Goal: Task Accomplishment & Management: Manage account settings

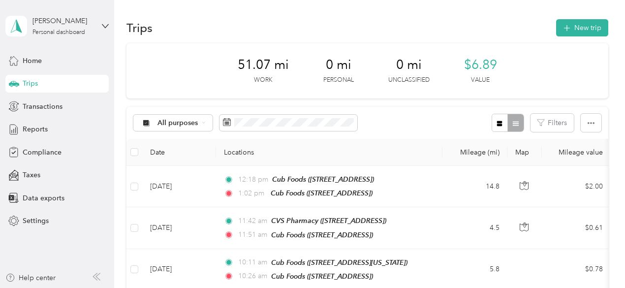
scroll to position [219, 0]
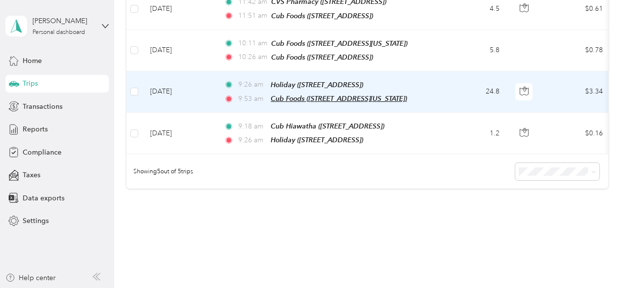
drag, startPoint x: 0, startPoint y: 0, endPoint x: 420, endPoint y: 90, distance: 429.7
click at [407, 94] on span "Cub Foods ([STREET_ADDRESS][US_STATE])" at bounding box center [339, 98] width 136 height 8
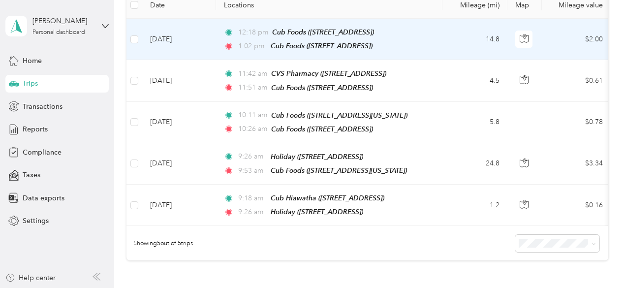
scroll to position [158, 0]
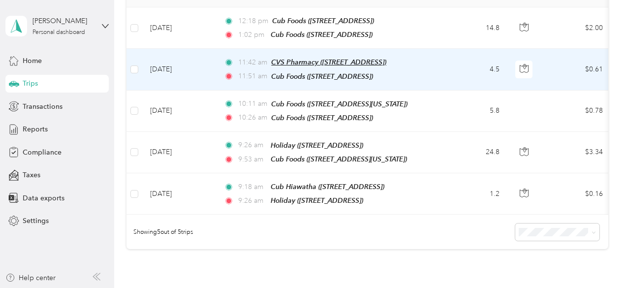
click at [386, 58] on span "CVS Pharmacy (5801 Brooklyn Blvd, Minneapolis, MN)" at bounding box center [328, 62] width 115 height 8
click at [464, 60] on td "4.5" at bounding box center [474, 69] width 65 height 41
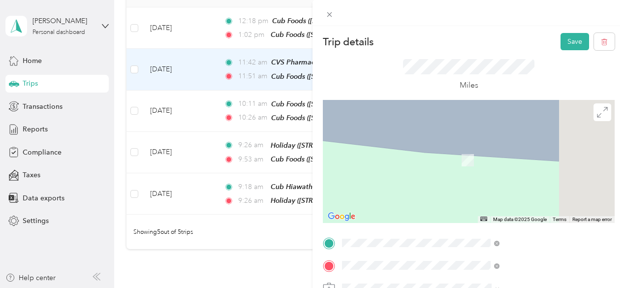
click at [510, 144] on span "3245 County Road 10, 554293079, Minneapolis, MN, USA" at bounding box center [495, 141] width 62 height 8
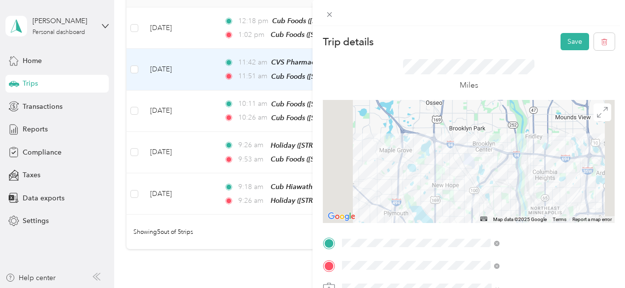
scroll to position [30, 0]
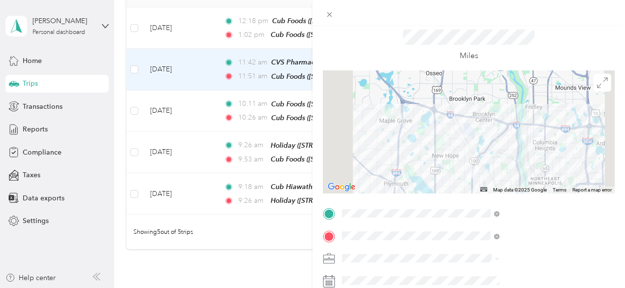
click at [469, 226] on li "[PERSON_NAME]" at bounding box center [525, 220] width 164 height 17
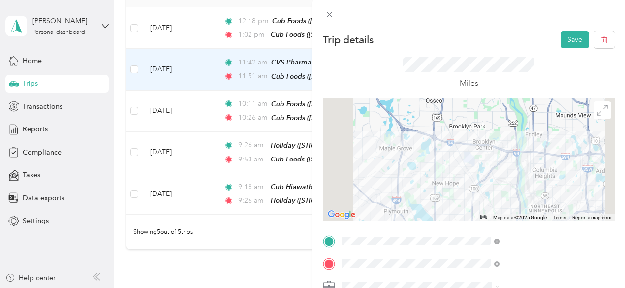
scroll to position [0, 0]
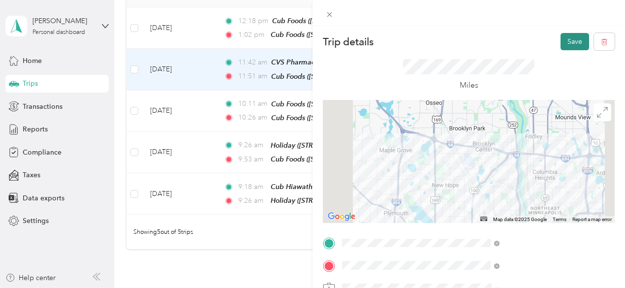
click at [564, 41] on button "Save" at bounding box center [574, 41] width 29 height 17
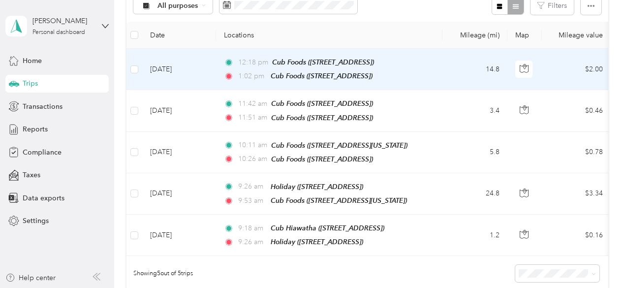
scroll to position [117, 0]
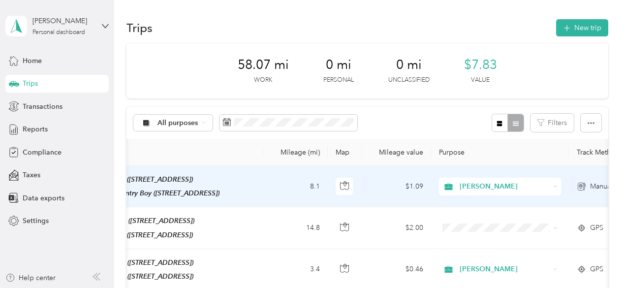
scroll to position [0, 180]
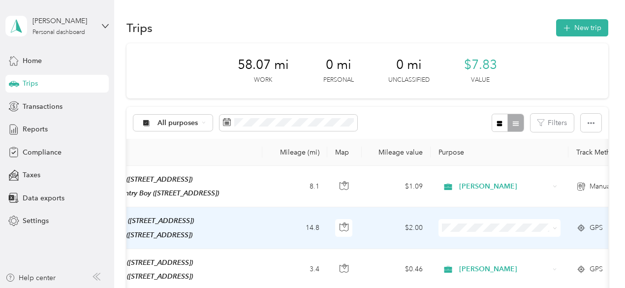
click at [507, 232] on span at bounding box center [499, 228] width 122 height 18
click at [523, 245] on span "[PERSON_NAME]" at bounding box center [508, 244] width 91 height 10
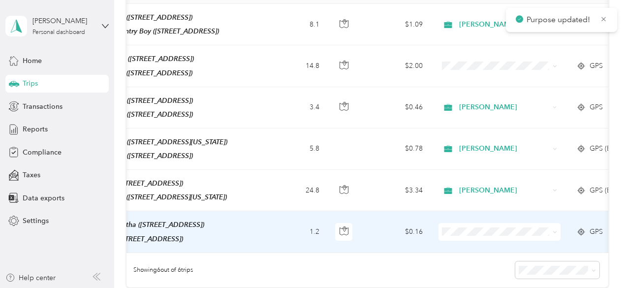
scroll to position [162, 0]
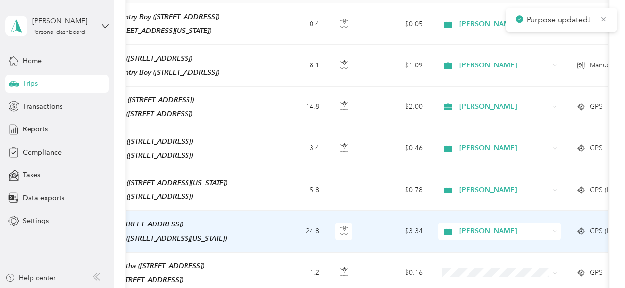
drag, startPoint x: 523, startPoint y: 245, endPoint x: 553, endPoint y: 224, distance: 36.6
click at [553, 229] on icon at bounding box center [554, 231] width 4 height 4
click at [517, 245] on li "[PERSON_NAME]" at bounding box center [499, 242] width 122 height 17
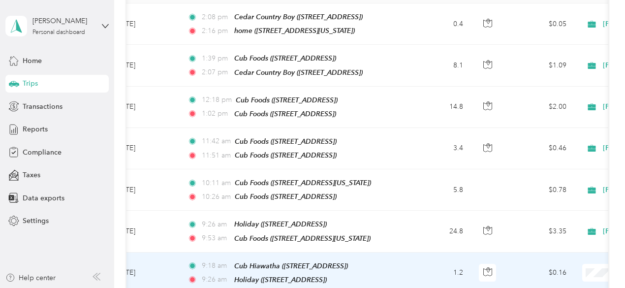
scroll to position [0, 0]
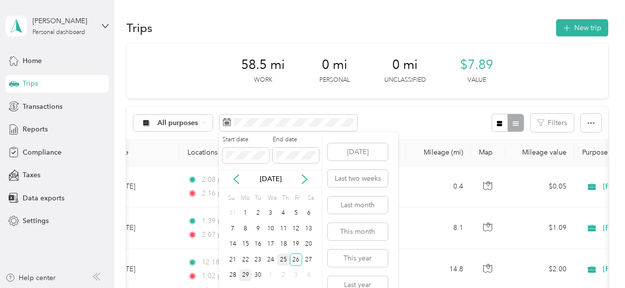
click at [286, 259] on div "25" at bounding box center [283, 259] width 13 height 12
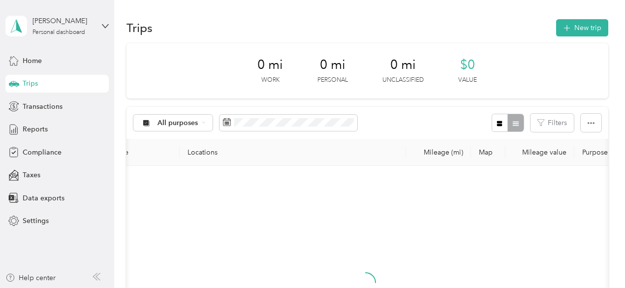
click at [286, 259] on div "25" at bounding box center [283, 258] width 13 height 12
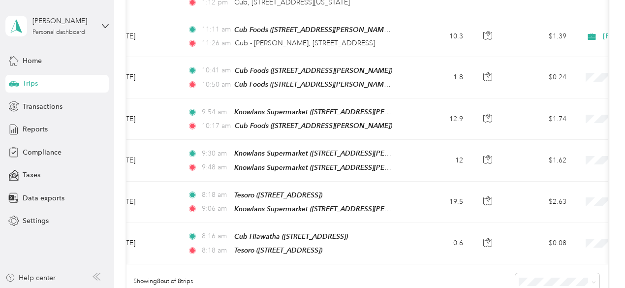
scroll to position [231, 0]
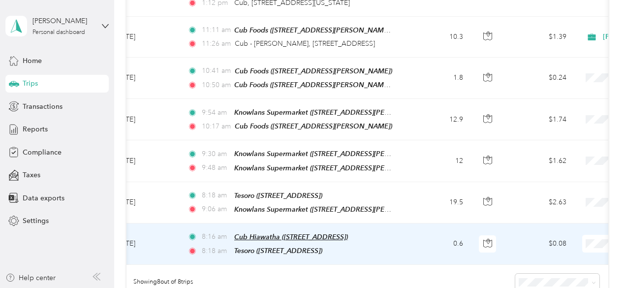
click at [304, 233] on span "Cub Hiawatha (3931 E 46th St, 55406 , Minneapolis, MN)" at bounding box center [291, 237] width 114 height 8
click at [432, 226] on td "0.6" at bounding box center [438, 243] width 65 height 41
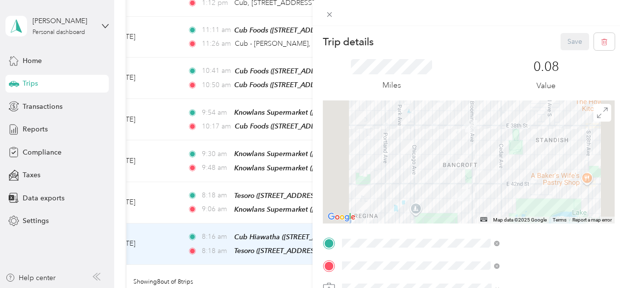
click at [497, 143] on div "home 4241 15th Avenue South, Minneapolis, 55407, Minneapolis, Minnesota, United…" at bounding box center [513, 132] width 98 height 21
click at [511, 156] on div at bounding box center [469, 161] width 292 height 123
click at [491, 170] on div "TEAM Family Dollar 4016 Bloomington Ave, 554073331, Minneapolis, MN, USA" at bounding box center [525, 157] width 151 height 28
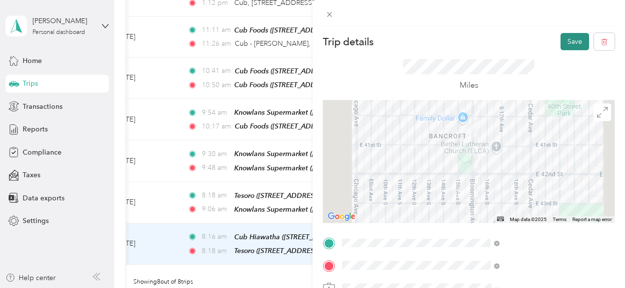
scroll to position [32, 0]
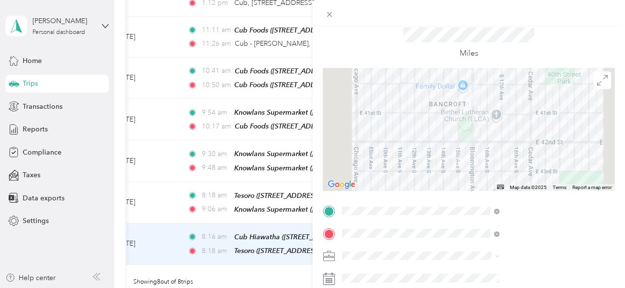
click at [465, 220] on div "[PERSON_NAME]" at bounding box center [525, 220] width 151 height 10
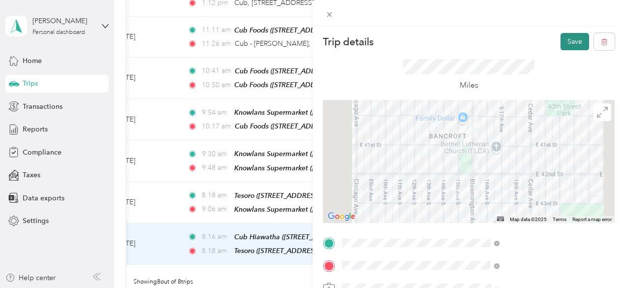
click at [562, 43] on button "Save" at bounding box center [574, 41] width 29 height 17
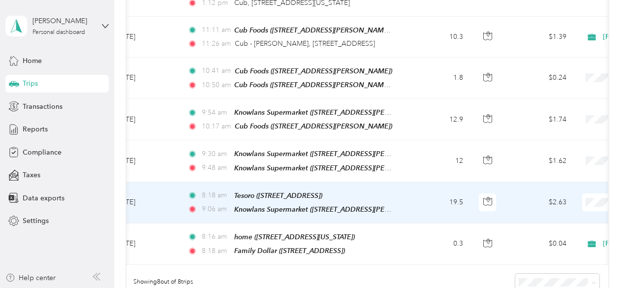
click at [433, 191] on td "19.5" at bounding box center [438, 202] width 65 height 41
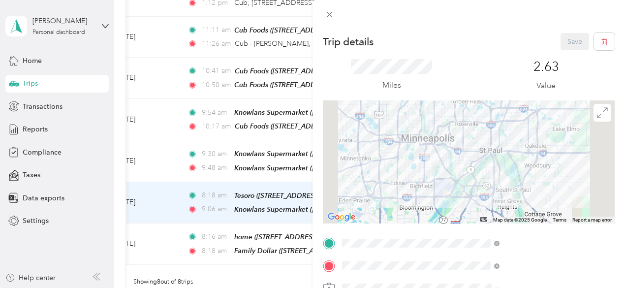
click at [489, 141] on div "TEAM Family Dollar 4016 Bloomington Ave, 554073331, Minneapolis, MN, USA" at bounding box center [502, 134] width 77 height 24
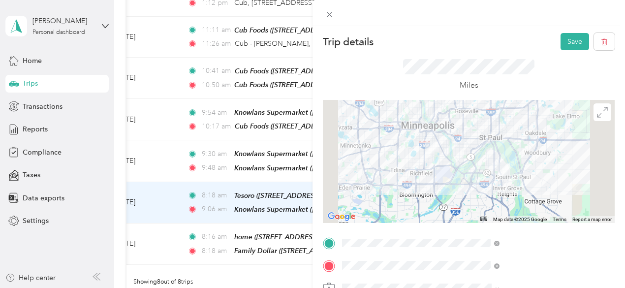
click at [513, 186] on div at bounding box center [469, 161] width 292 height 123
click at [502, 188] on div at bounding box center [469, 161] width 292 height 123
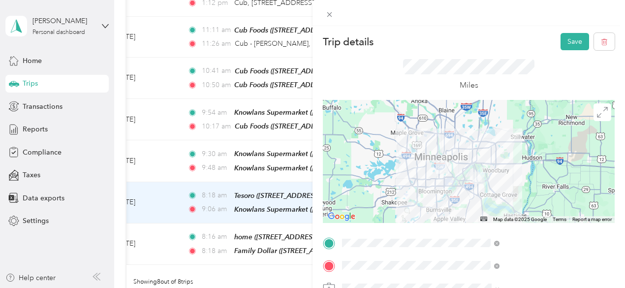
click at [502, 188] on div at bounding box center [469, 161] width 292 height 123
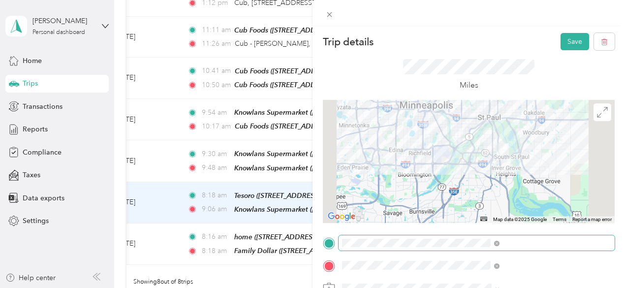
click at [533, 235] on span at bounding box center [476, 243] width 276 height 16
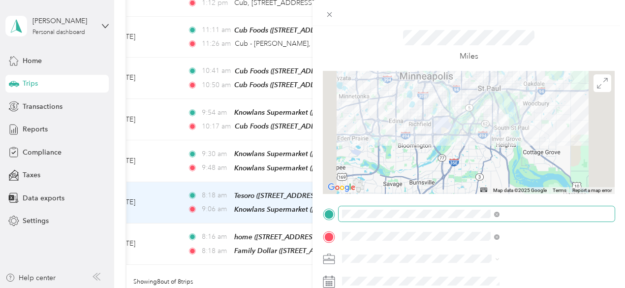
scroll to position [30, 0]
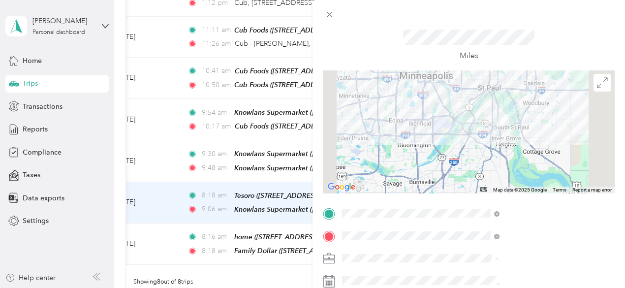
click at [472, 226] on li "[PERSON_NAME]" at bounding box center [525, 223] width 164 height 17
click at [492, 134] on div at bounding box center [469, 131] width 292 height 123
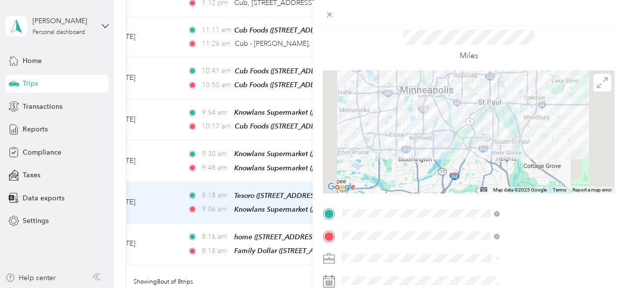
click at [497, 126] on div at bounding box center [469, 131] width 292 height 123
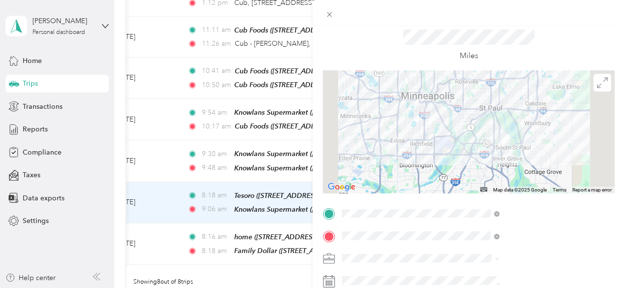
click at [490, 137] on div at bounding box center [469, 131] width 292 height 123
click at [482, 148] on div at bounding box center [469, 131] width 292 height 123
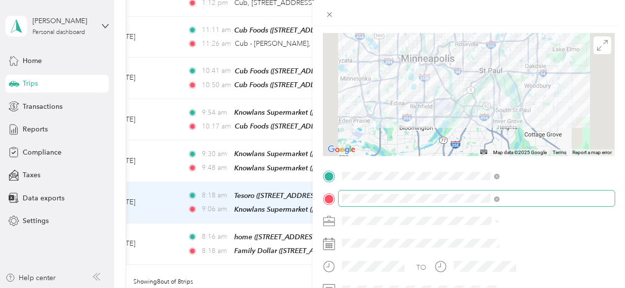
scroll to position [0, 0]
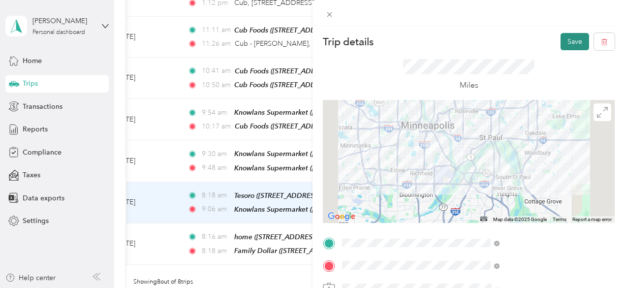
click at [570, 40] on button "Save" at bounding box center [574, 41] width 29 height 17
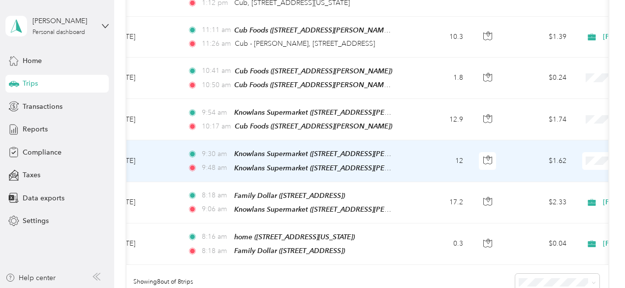
click at [434, 153] on td "12" at bounding box center [438, 160] width 65 height 41
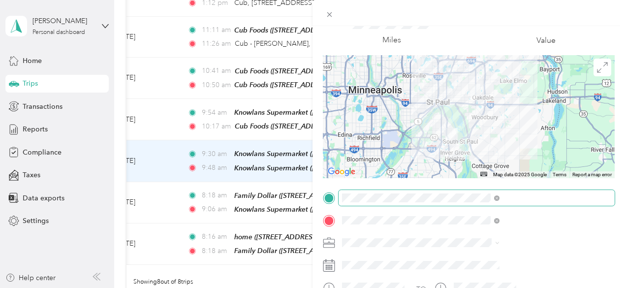
scroll to position [46, 0]
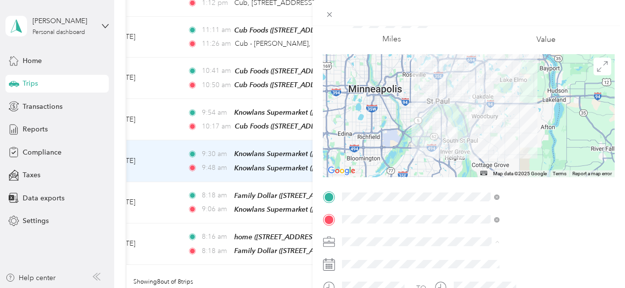
click at [509, 259] on li "[PERSON_NAME]" at bounding box center [525, 258] width 164 height 17
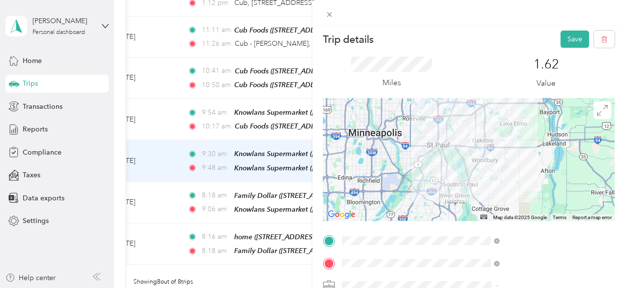
scroll to position [0, 0]
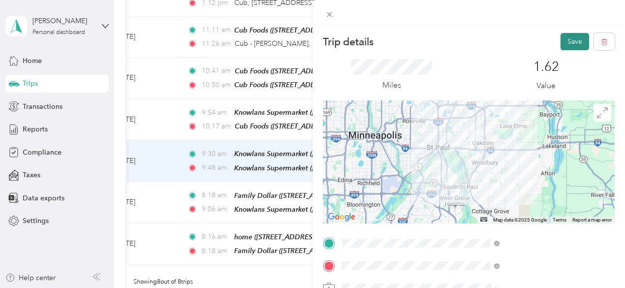
click at [560, 49] on button "Save" at bounding box center [574, 41] width 29 height 17
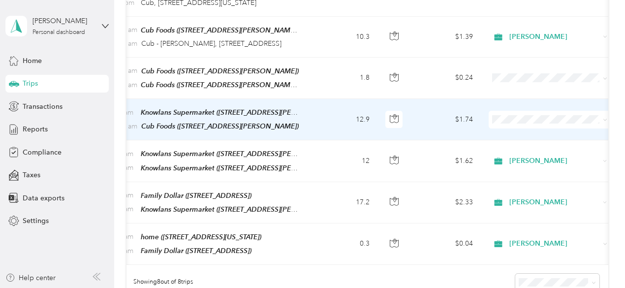
scroll to position [0, 131]
drag, startPoint x: 398, startPoint y: 121, endPoint x: 329, endPoint y: 124, distance: 69.5
click at [329, 124] on td "12.9" at bounding box center [343, 119] width 65 height 41
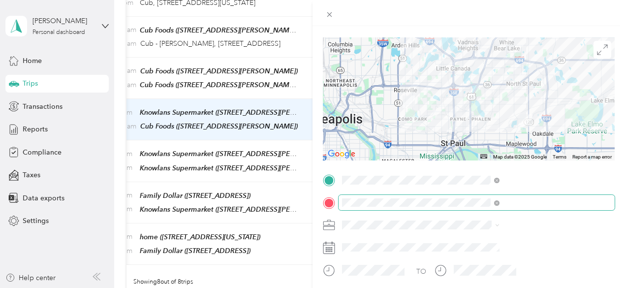
scroll to position [63, 0]
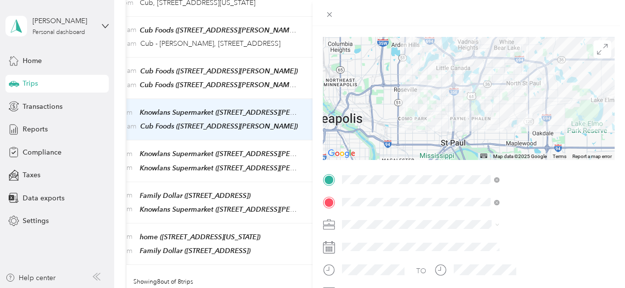
click at [472, 238] on div "[PERSON_NAME]" at bounding box center [525, 238] width 151 height 10
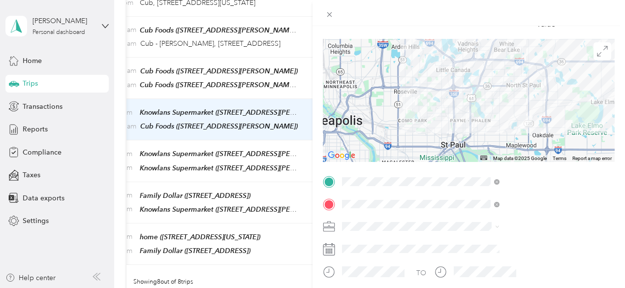
scroll to position [0, 3]
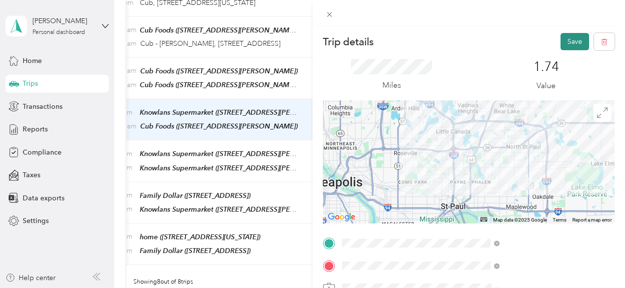
click at [560, 46] on button "Save" at bounding box center [574, 41] width 29 height 17
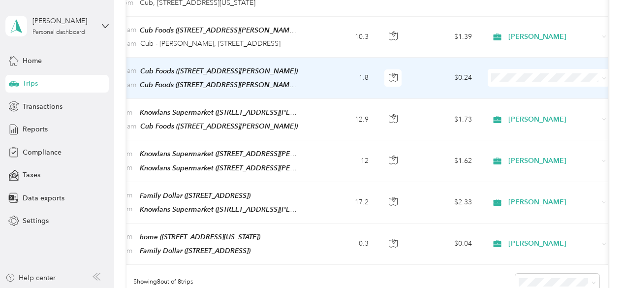
click at [326, 82] on td "1.8" at bounding box center [343, 78] width 65 height 41
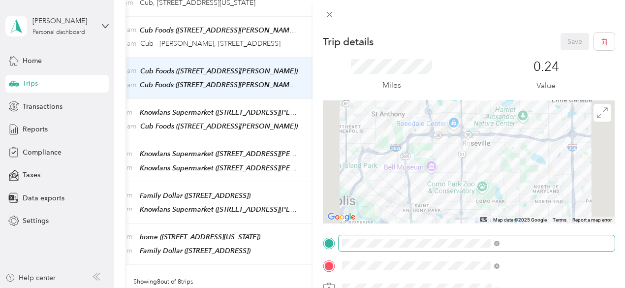
scroll to position [82, 0]
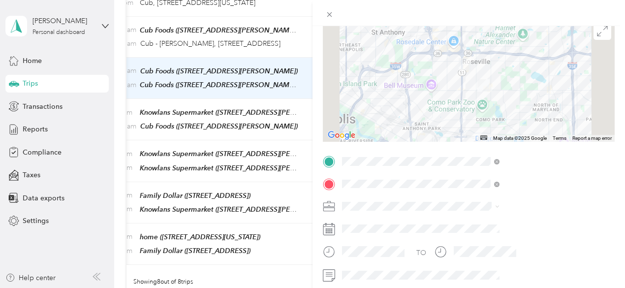
click at [471, 211] on span at bounding box center [476, 206] width 276 height 16
click at [455, 222] on span "[PERSON_NAME]" at bounding box center [477, 223] width 55 height 8
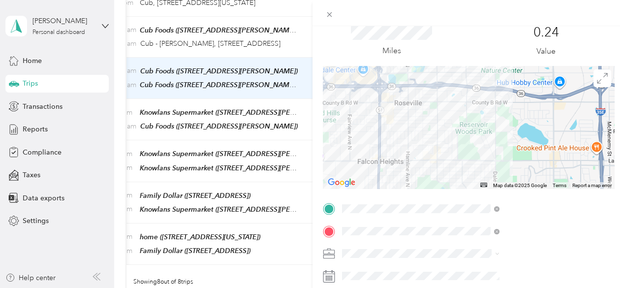
scroll to position [0, 0]
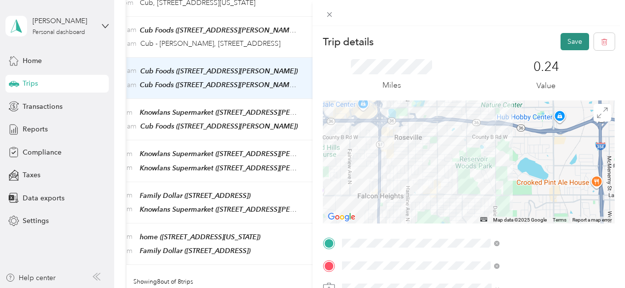
click at [560, 37] on button "Save" at bounding box center [574, 41] width 29 height 17
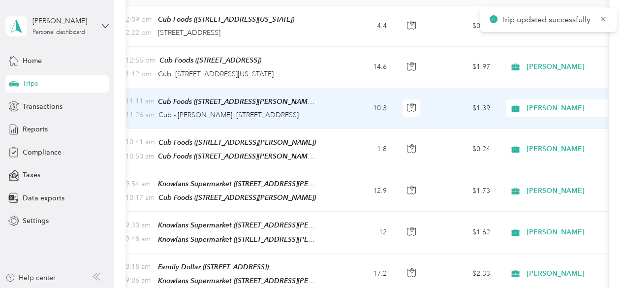
scroll to position [159, 0]
click at [438, 120] on td "$1.39" at bounding box center [463, 109] width 69 height 41
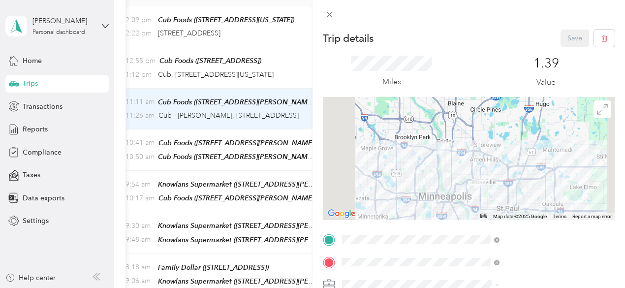
scroll to position [3, 4]
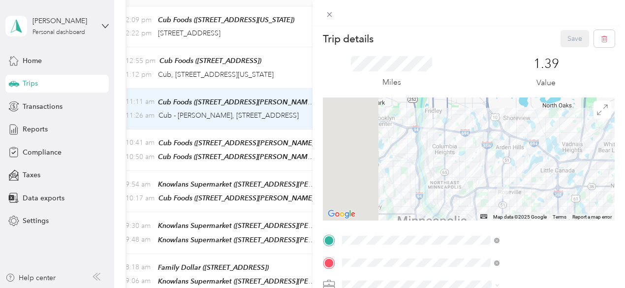
click at [601, 62] on div "1.39 Value" at bounding box center [545, 72] width 137 height 33
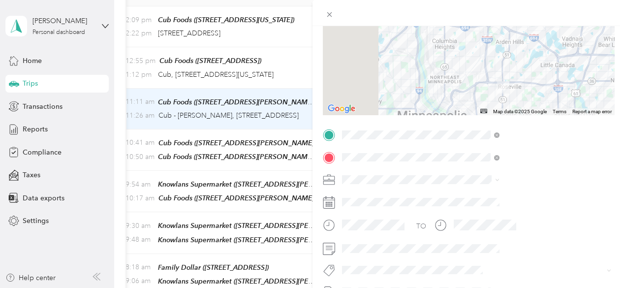
scroll to position [110, 4]
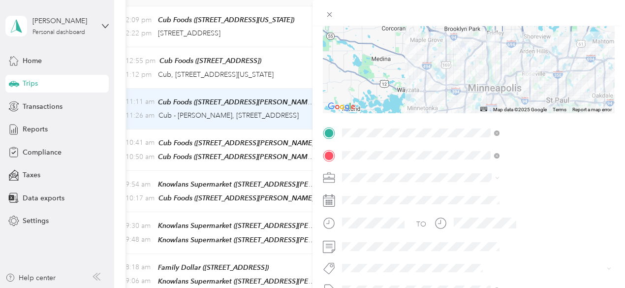
click at [574, 194] on div "[PERSON_NAME]" at bounding box center [515, 189] width 139 height 10
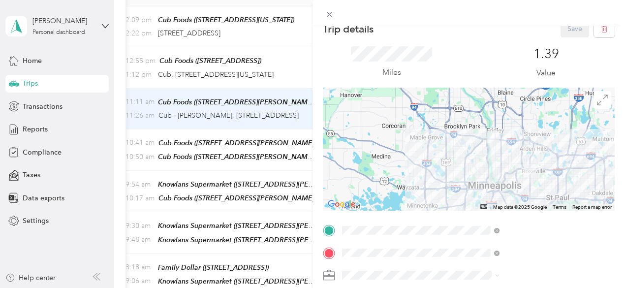
scroll to position [9, 4]
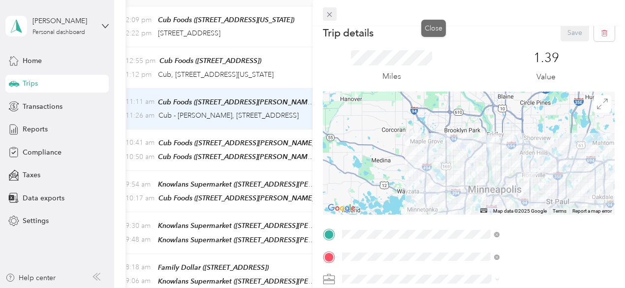
click at [332, 15] on icon at bounding box center [329, 14] width 5 height 5
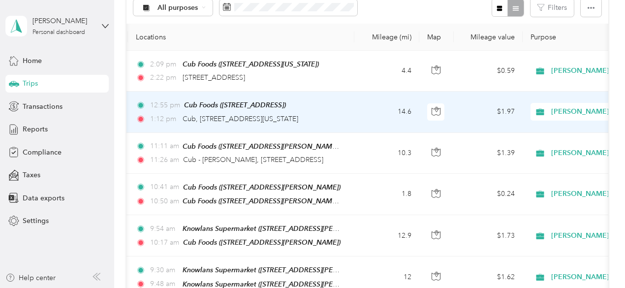
scroll to position [0, 87]
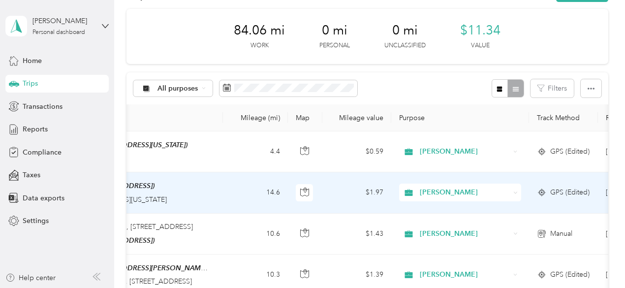
scroll to position [0, 336]
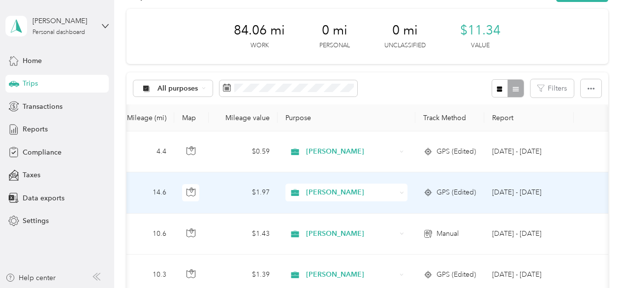
click at [565, 186] on td "[DATE] - [DATE]" at bounding box center [529, 192] width 90 height 41
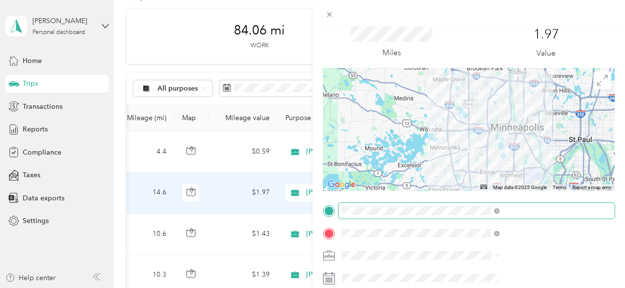
scroll to position [36, 0]
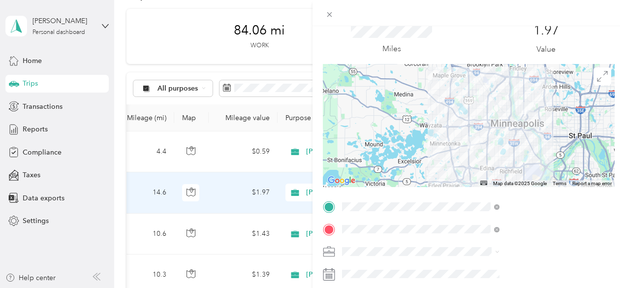
click at [492, 233] on div "Personal" at bounding box center [525, 233] width 151 height 10
click at [460, 216] on li "[PERSON_NAME]" at bounding box center [525, 216] width 164 height 17
click at [539, 153] on div at bounding box center [469, 125] width 292 height 123
click at [537, 156] on div at bounding box center [469, 125] width 292 height 123
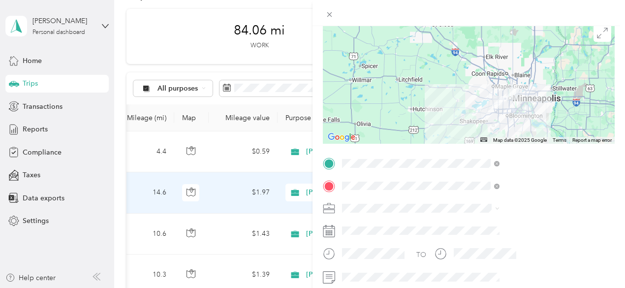
scroll to position [0, 0]
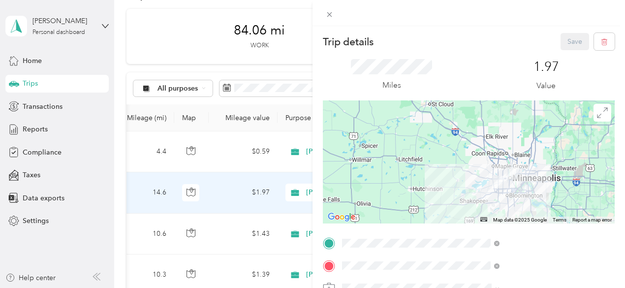
click at [534, 74] on div "1.97 Value" at bounding box center [545, 75] width 137 height 33
click at [597, 61] on div "1.97 Value" at bounding box center [545, 75] width 137 height 33
click at [334, 14] on icon at bounding box center [329, 14] width 8 height 8
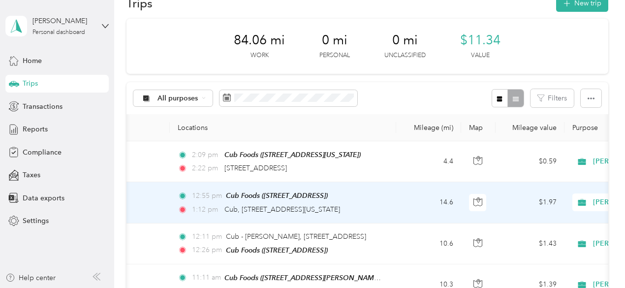
scroll to position [0, 46]
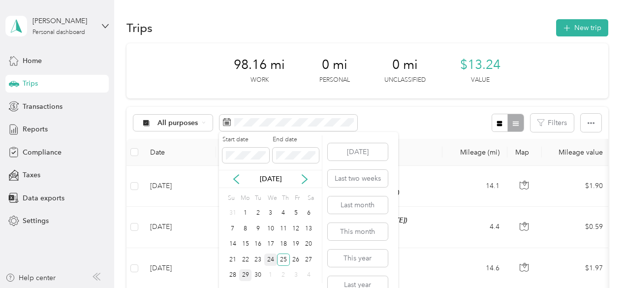
click at [273, 261] on div "24" at bounding box center [270, 259] width 13 height 12
click at [274, 258] on div "24" at bounding box center [270, 259] width 13 height 12
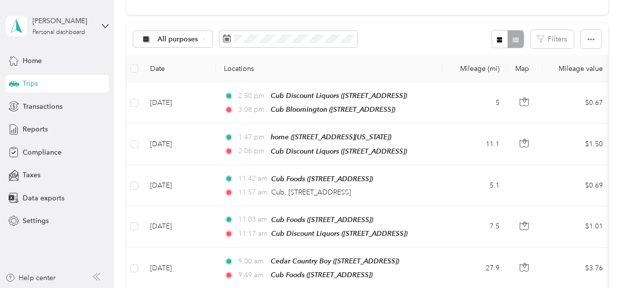
scroll to position [83, 0]
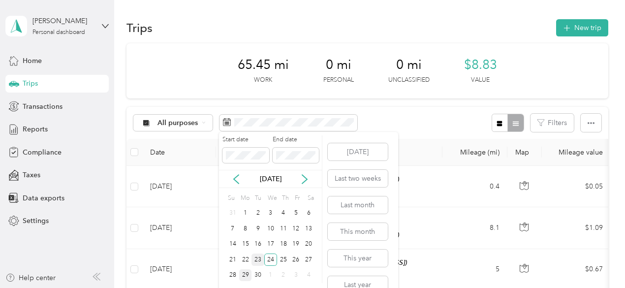
click at [263, 260] on div "23" at bounding box center [257, 259] width 13 height 12
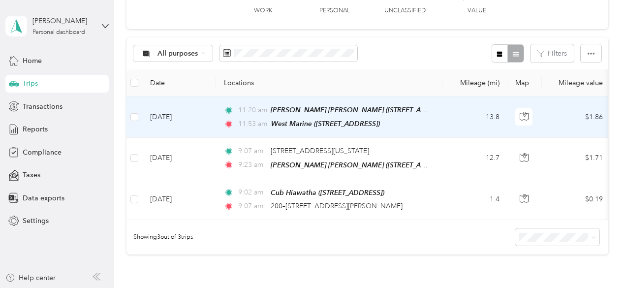
scroll to position [72, 0]
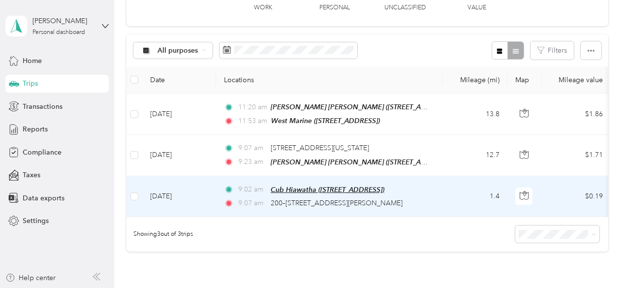
click at [290, 189] on span "Cub Hiawatha ([STREET_ADDRESS])" at bounding box center [328, 189] width 114 height 8
click at [478, 198] on td "1.4" at bounding box center [474, 196] width 65 height 41
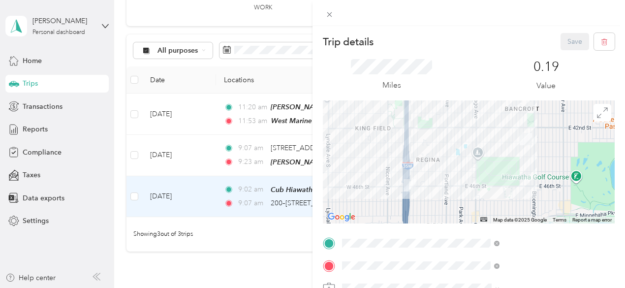
click at [490, 143] on div "home 4241 15th Avenue South, Minneapolis, 55407, Minneapolis, Minnesota, United…" at bounding box center [513, 132] width 98 height 21
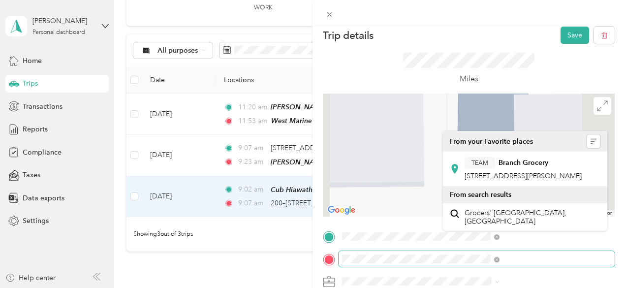
scroll to position [7, 0]
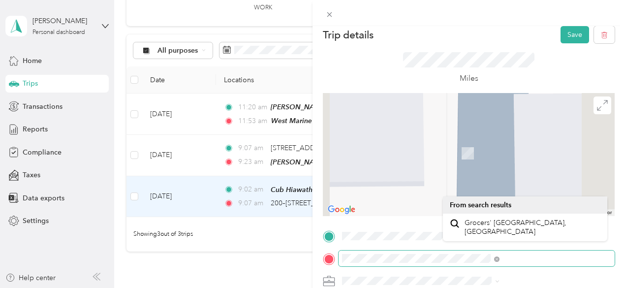
click at [434, 258] on div at bounding box center [469, 258] width 292 height 16
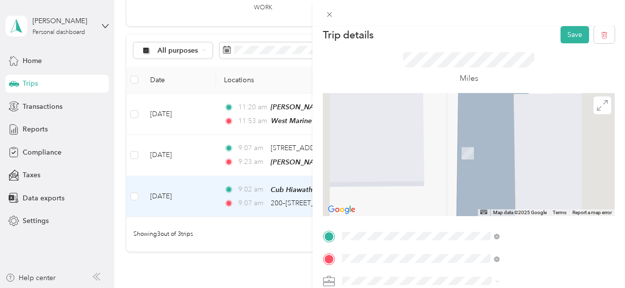
click at [477, 159] on span "4703 Cedar Ave S, 55407, Minneapolis, MN, USA" at bounding box center [495, 157] width 62 height 8
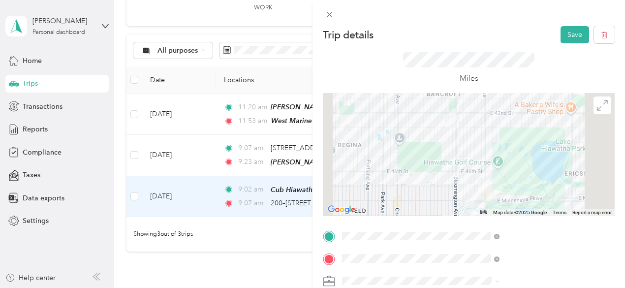
click at [537, 136] on div at bounding box center [469, 154] width 292 height 123
click at [533, 141] on div at bounding box center [469, 154] width 292 height 123
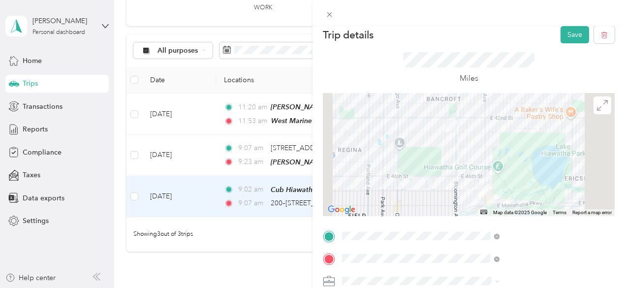
click at [517, 149] on div at bounding box center [469, 154] width 292 height 123
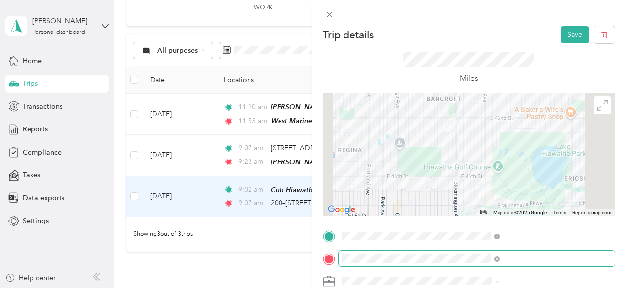
click at [479, 263] on span at bounding box center [476, 258] width 276 height 16
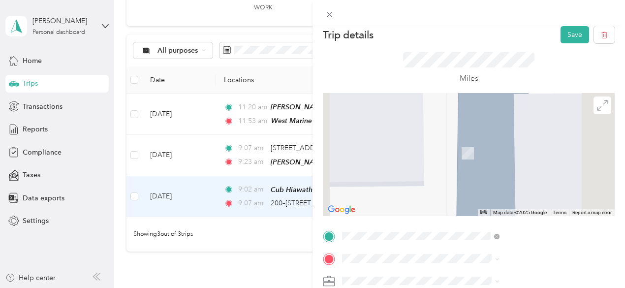
click at [511, 172] on ol "From your Favorite places TEAM Cedar Country Boy 4164 Cedar Ave S, 554073433, M…" at bounding box center [525, 181] width 164 height 138
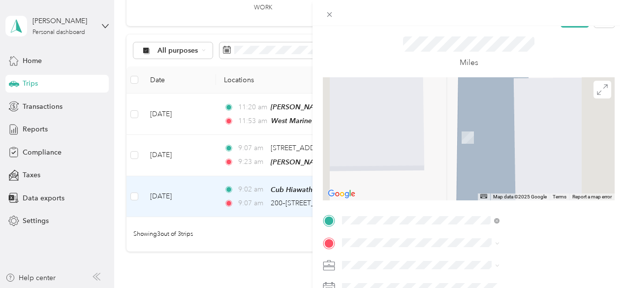
scroll to position [24, 0]
click at [495, 256] on span at bounding box center [476, 264] width 276 height 16
click at [504, 139] on div "TEAM Cedar Country Boy 4164 Cedar Ave S, 554073433, Minneapolis, MN, USA" at bounding box center [511, 128] width 95 height 24
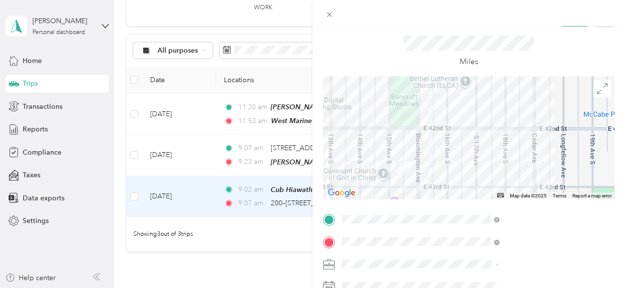
click at [460, 228] on span "[PERSON_NAME]" at bounding box center [477, 224] width 55 height 8
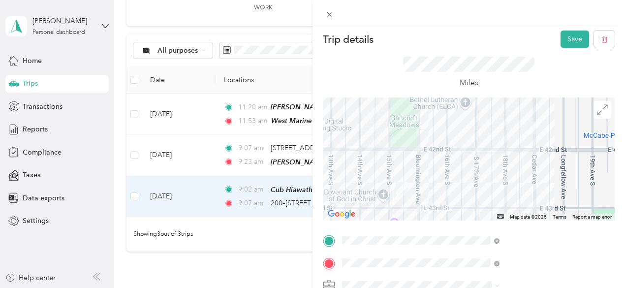
scroll to position [0, 0]
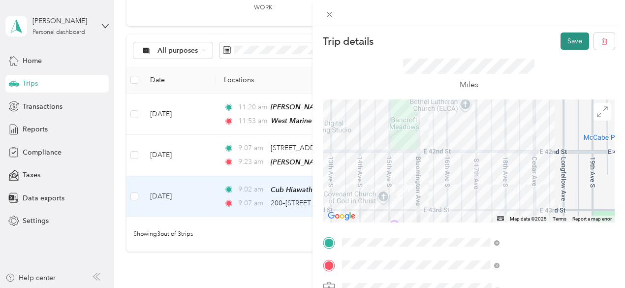
click at [561, 45] on button "Save" at bounding box center [574, 40] width 29 height 17
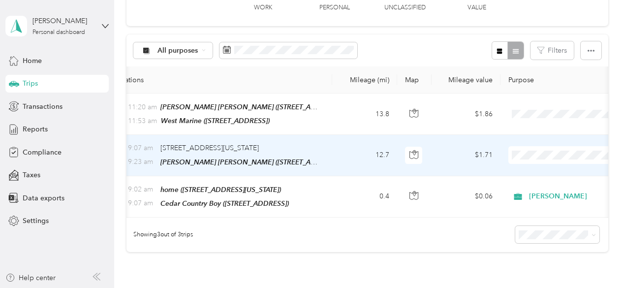
scroll to position [0, 110]
click at [468, 153] on td "$1.71" at bounding box center [466, 155] width 69 height 41
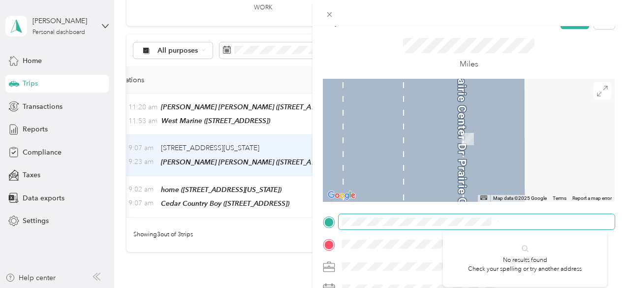
scroll to position [22, 0]
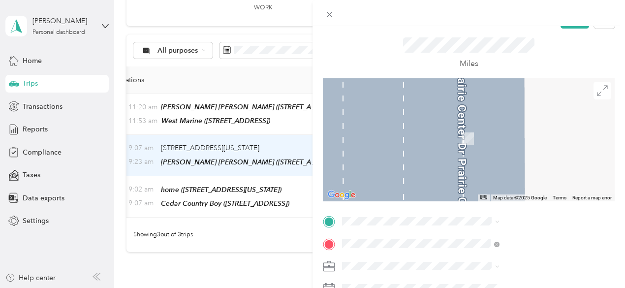
click at [522, 191] on ol "From your Favorite places TEAM Cedar Country Boy 4164 Cedar Ave S, 554073433, M…" at bounding box center [525, 144] width 164 height 138
click at [499, 226] on span at bounding box center [476, 222] width 276 height 16
click at [487, 122] on div "TEAM Cedar Country Boy 4164 Cedar Ave S, 554073433, Minneapolis, MN, USA" at bounding box center [511, 110] width 95 height 24
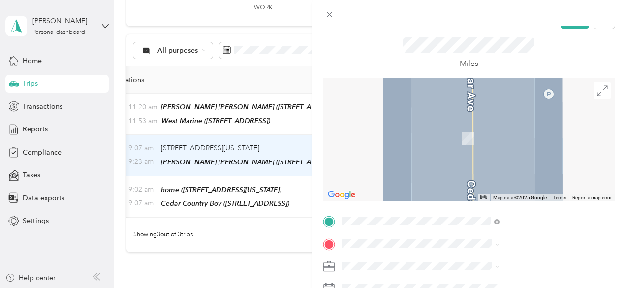
click at [497, 185] on span "7629 Anagram Drive, 55344, Eden Prairie, MN, USA" at bounding box center [495, 181] width 62 height 8
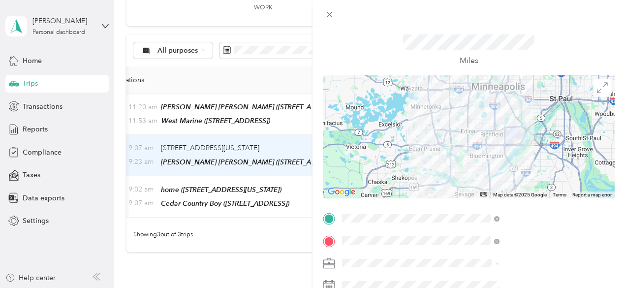
scroll to position [57, 0]
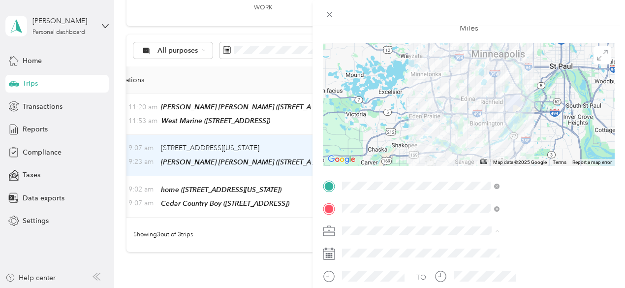
click at [470, 251] on ol "Acosta Personal" at bounding box center [525, 256] width 164 height 34
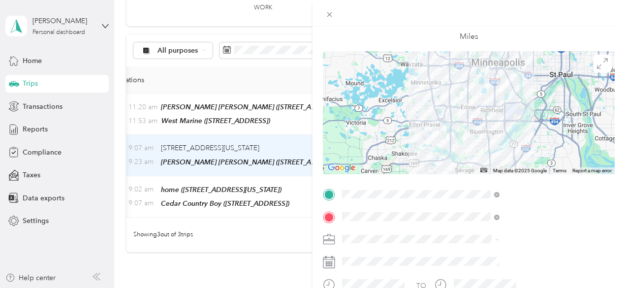
scroll to position [0, 0]
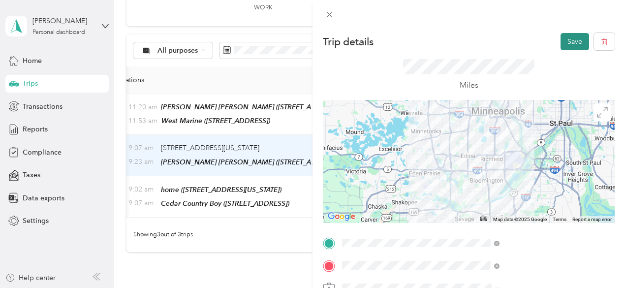
click at [570, 44] on button "Save" at bounding box center [574, 41] width 29 height 17
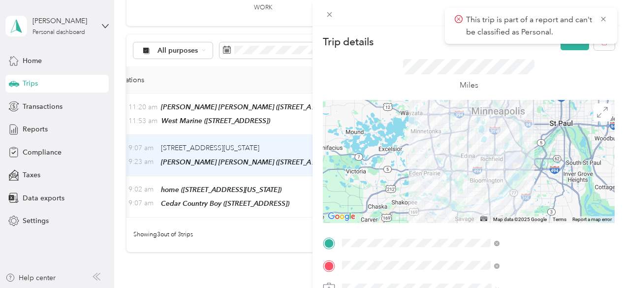
click at [534, 78] on div "Miles" at bounding box center [468, 75] width 131 height 32
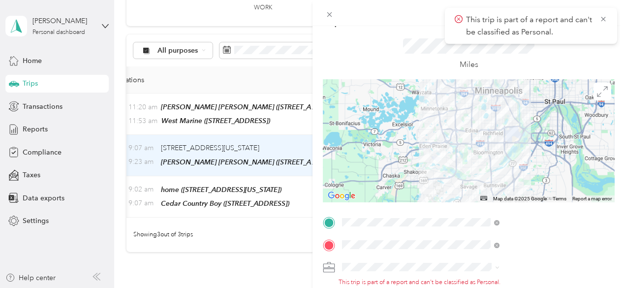
scroll to position [53, 0]
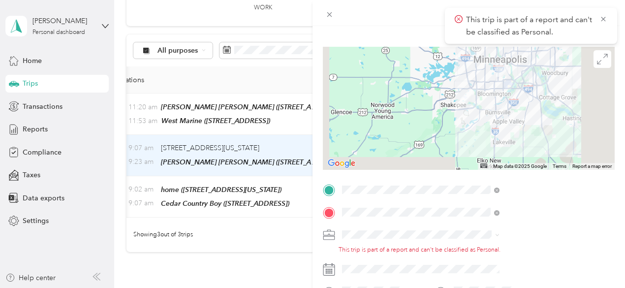
click at [483, 241] on span at bounding box center [476, 235] width 276 height 16
click at [461, 247] on span "[PERSON_NAME]" at bounding box center [477, 251] width 55 height 8
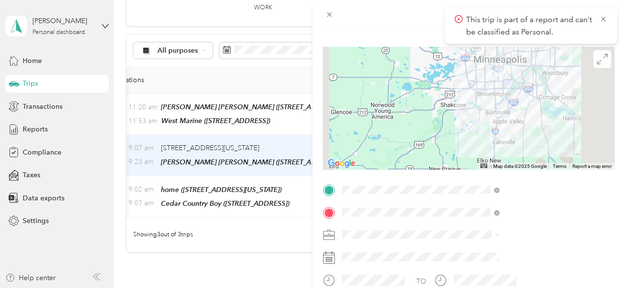
click at [603, 14] on span "This trip is part of a report and can't be classified as Personal." at bounding box center [531, 26] width 153 height 24
click at [603, 17] on icon at bounding box center [603, 19] width 8 height 9
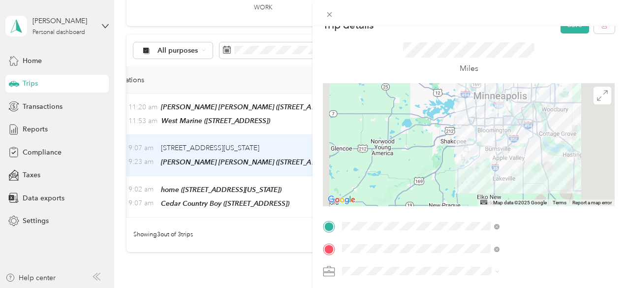
scroll to position [0, 0]
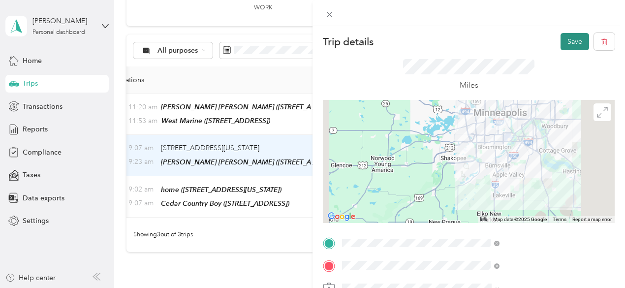
click at [577, 39] on button "Save" at bounding box center [574, 41] width 29 height 17
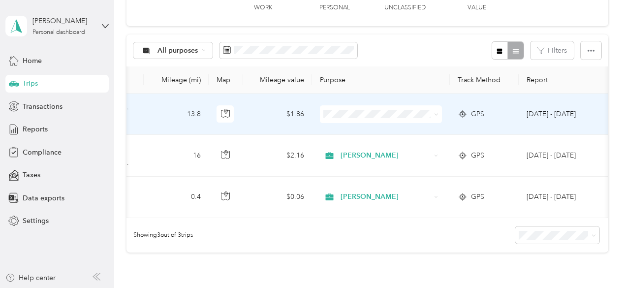
scroll to position [0, 300]
click at [501, 110] on div "GPS" at bounding box center [482, 114] width 53 height 11
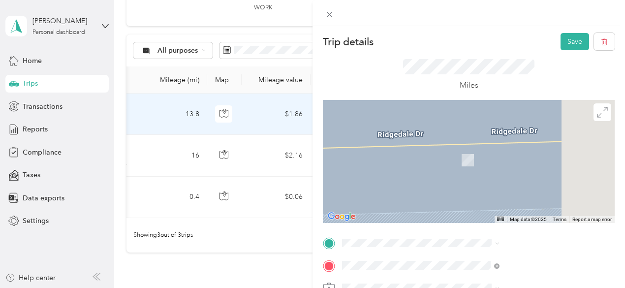
click at [483, 184] on span "7629 Anagram Drive, 55344, Eden Prairie, MN, USA" at bounding box center [495, 180] width 62 height 8
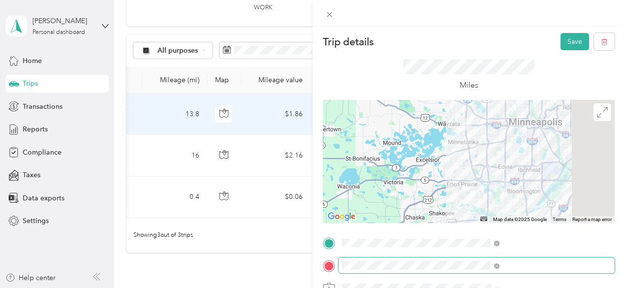
click at [475, 260] on span at bounding box center [476, 265] width 276 height 16
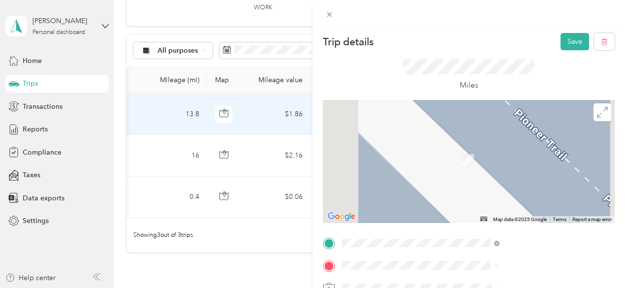
click at [521, 203] on div "TEAM Cub Foods 8015 Den Rd, 553444537, Eden Prairie, MN, USA" at bounding box center [498, 191] width 69 height 24
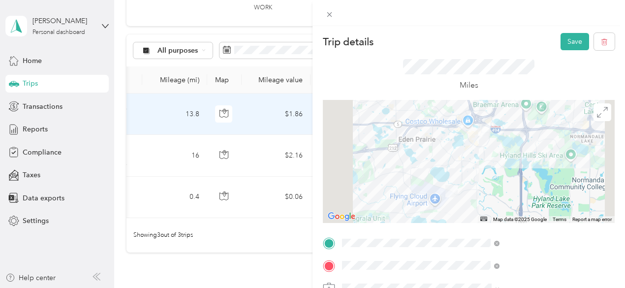
click at [475, 171] on div at bounding box center [469, 161] width 292 height 123
click at [494, 165] on div at bounding box center [469, 161] width 292 height 123
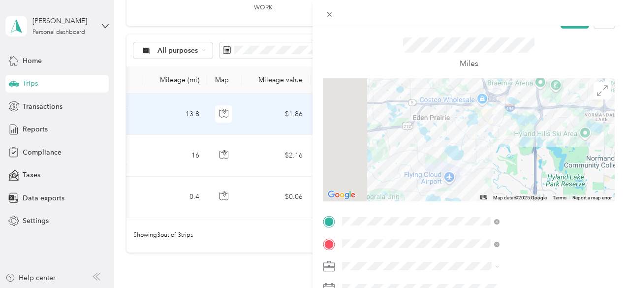
scroll to position [22, 0]
click at [464, 230] on li "[PERSON_NAME]" at bounding box center [525, 226] width 164 height 17
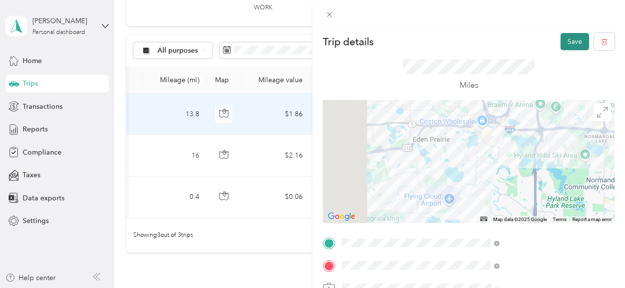
click at [567, 44] on button "Save" at bounding box center [574, 41] width 29 height 17
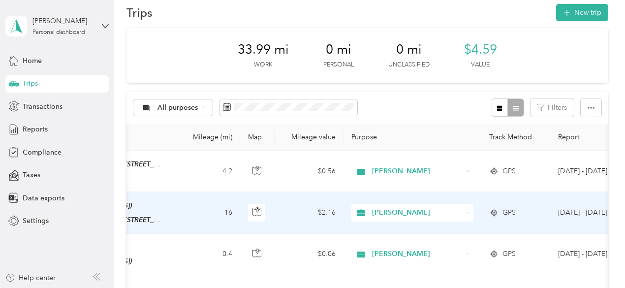
scroll to position [0, 336]
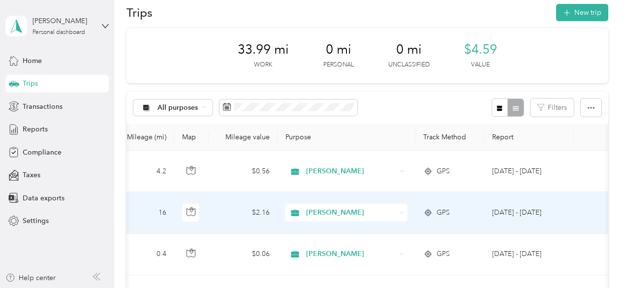
click at [566, 192] on td "[DATE] - [DATE]" at bounding box center [529, 212] width 90 height 41
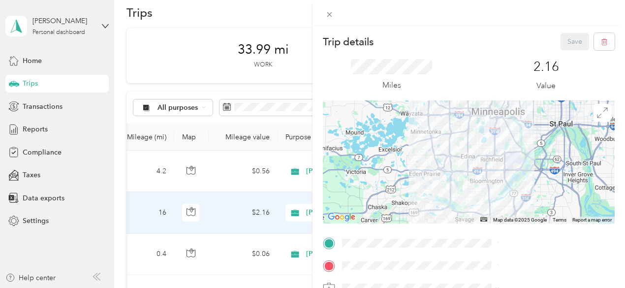
click at [380, 171] on div "Trip details Save This trip cannot be edited because it is either under review,…" at bounding box center [312, 144] width 625 height 288
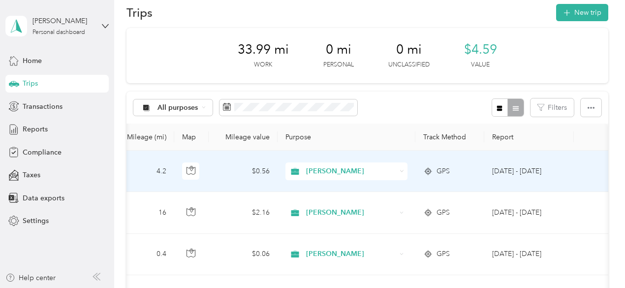
click at [559, 161] on td "[DATE] - [DATE]" at bounding box center [529, 171] width 90 height 41
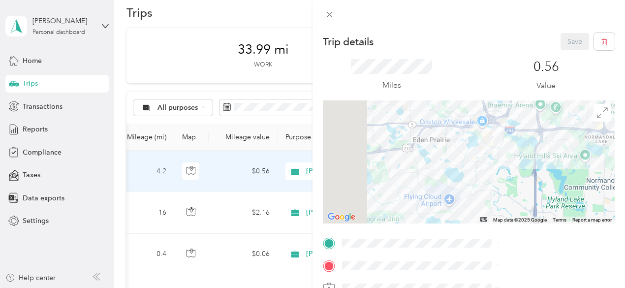
click at [511, 146] on div at bounding box center [469, 161] width 292 height 123
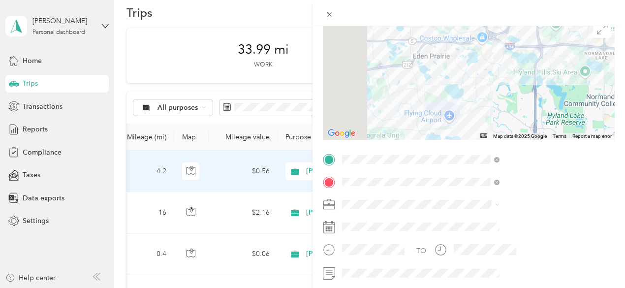
scroll to position [85, 0]
click at [541, 54] on div at bounding box center [469, 76] width 292 height 123
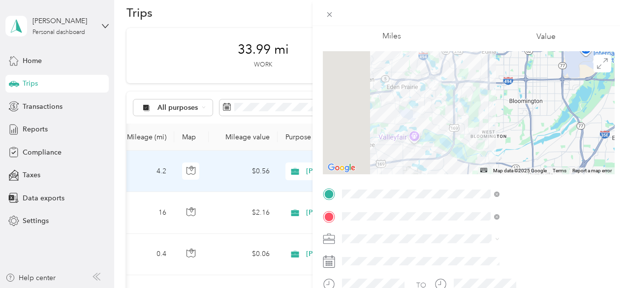
scroll to position [0, 0]
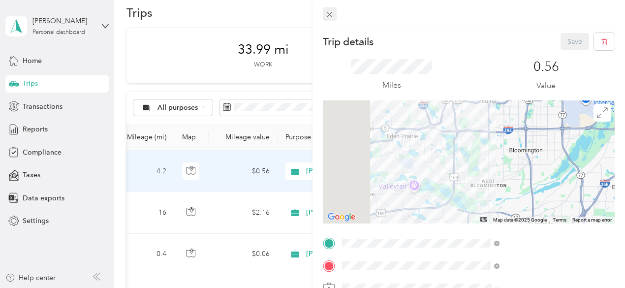
click at [334, 11] on icon at bounding box center [329, 14] width 8 height 8
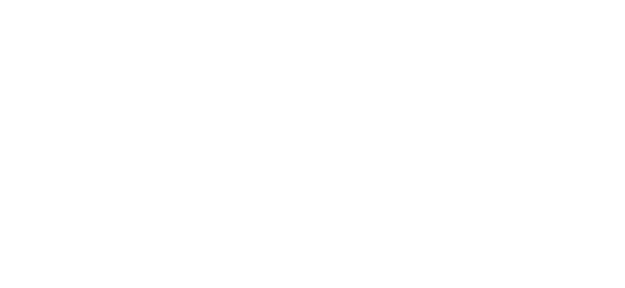
click at [289, 66] on html at bounding box center [310, 144] width 620 height 288
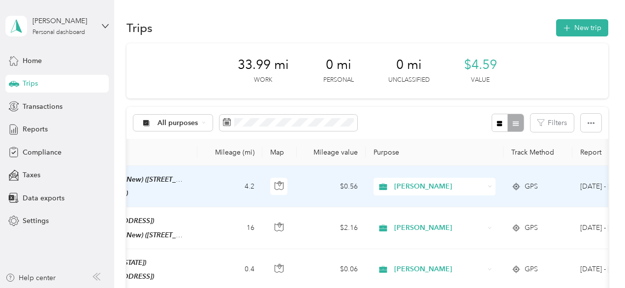
scroll to position [0, 336]
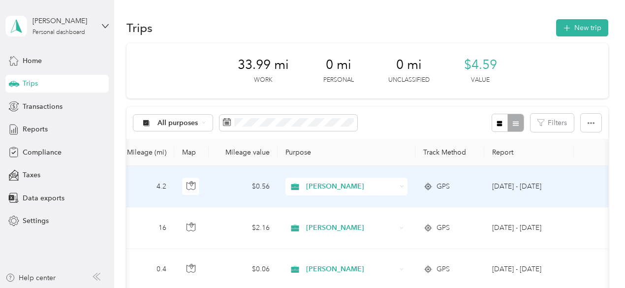
click at [578, 187] on td at bounding box center [591, 186] width 34 height 41
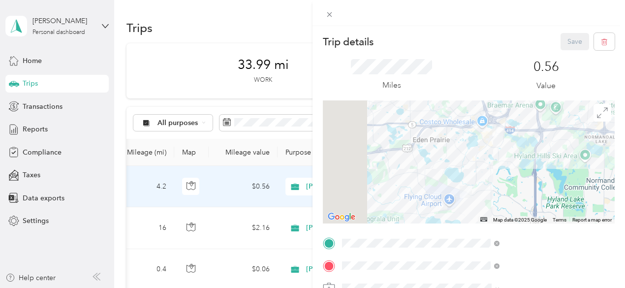
click at [518, 163] on div at bounding box center [469, 161] width 292 height 123
click at [414, 155] on div "Trip details Save This trip cannot be edited because it is either under review,…" at bounding box center [312, 144] width 625 height 288
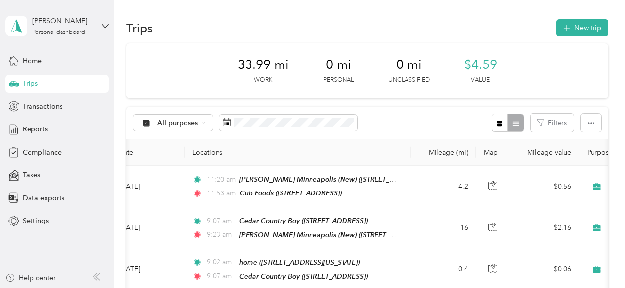
scroll to position [0, 31]
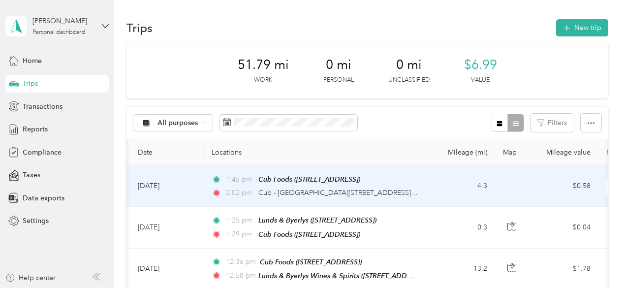
scroll to position [0, 16]
